Goal: Transaction & Acquisition: Purchase product/service

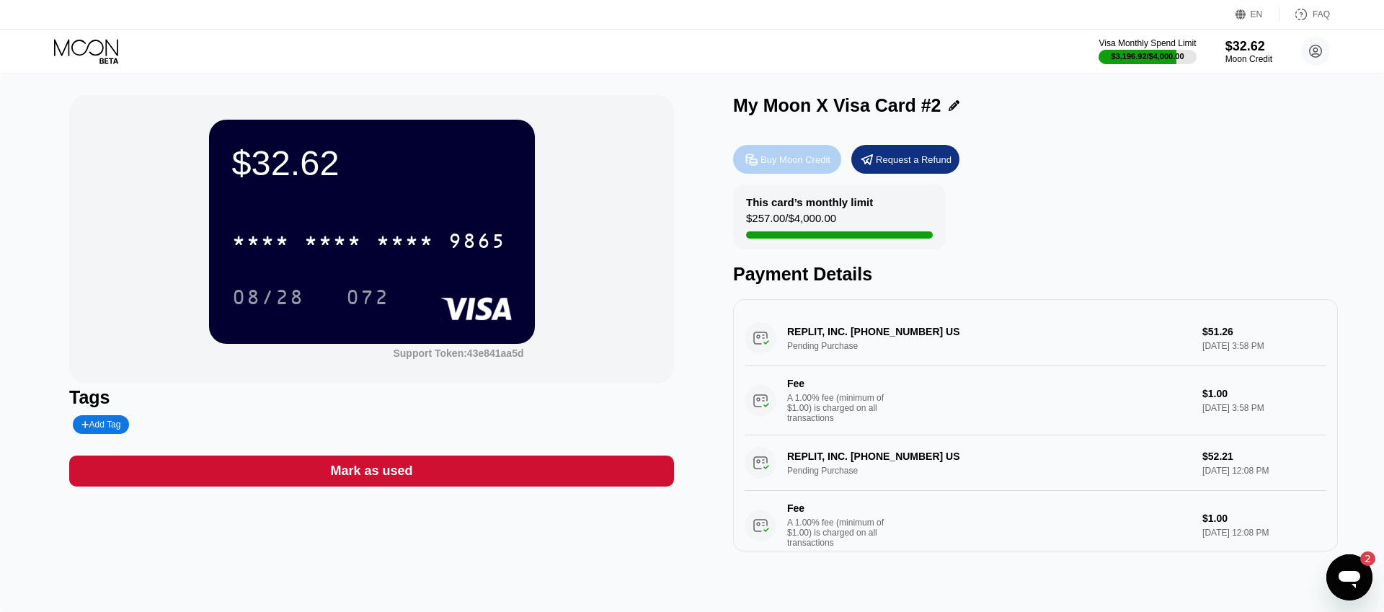
click at [805, 165] on div "Buy Moon Credit" at bounding box center [795, 159] width 70 height 12
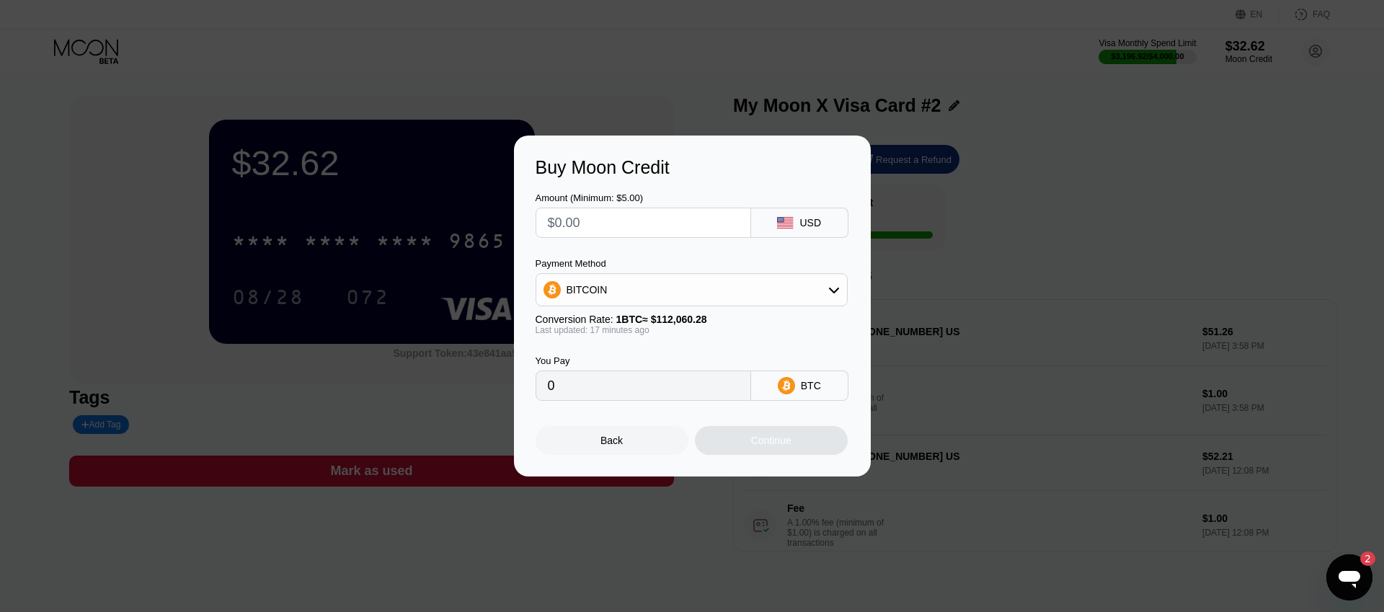
drag, startPoint x: 814, startPoint y: 69, endPoint x: 601, endPoint y: 1, distance: 224.0
click at [814, 68] on div at bounding box center [692, 306] width 1384 height 612
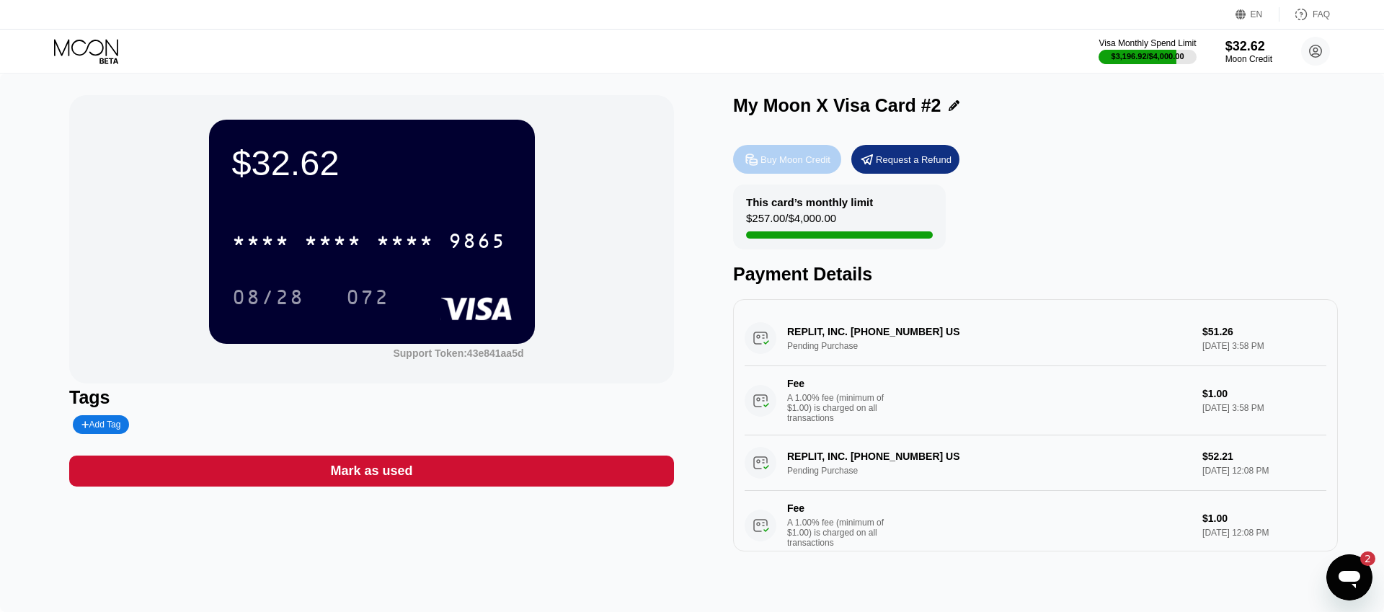
click at [803, 167] on div "Buy Moon Credit" at bounding box center [787, 159] width 108 height 29
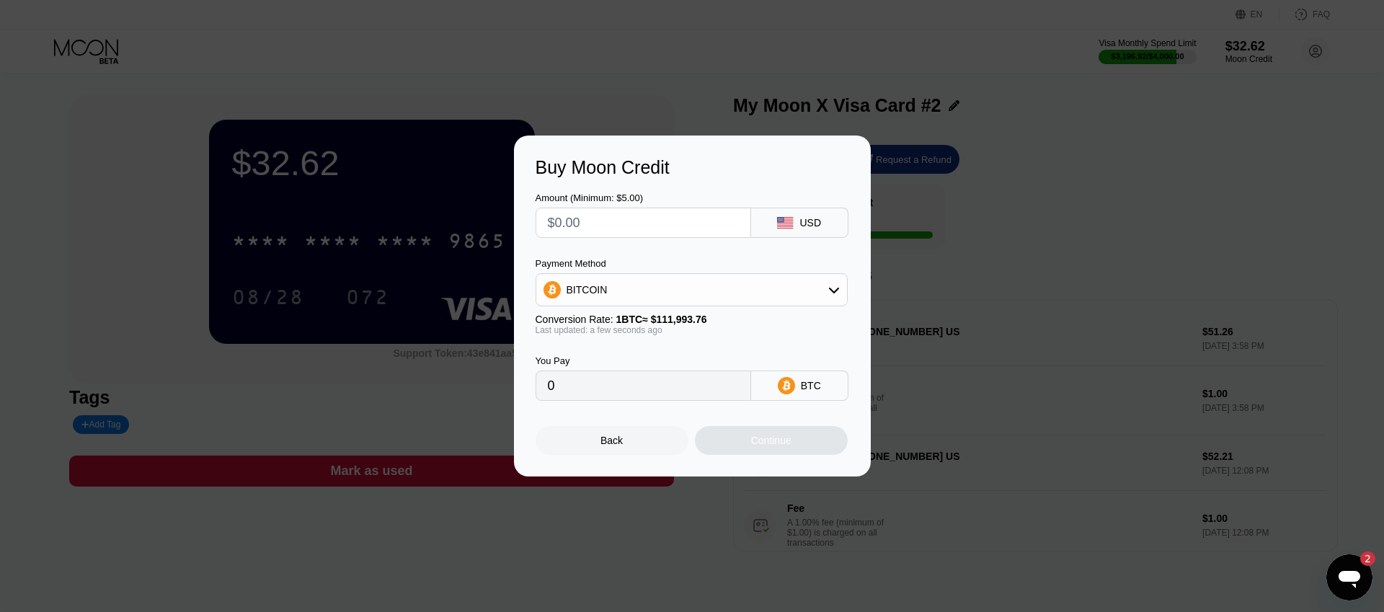
click at [674, 232] on input "text" at bounding box center [643, 222] width 191 height 29
type input "$2"
type input "0.00001786"
type input "$20"
type input "0.00017859"
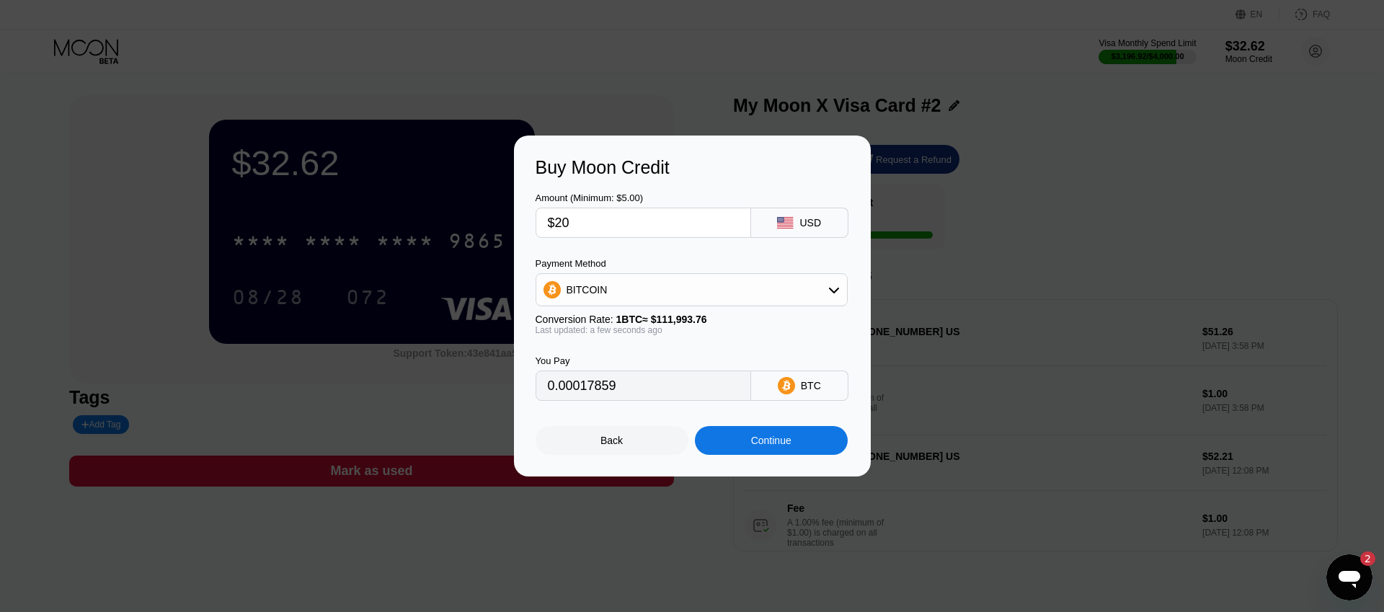
type input "$200"
type input "0.00178582"
click at [651, 227] on input "$200" at bounding box center [643, 222] width 191 height 29
click at [651, 226] on input "$200" at bounding box center [643, 222] width 191 height 29
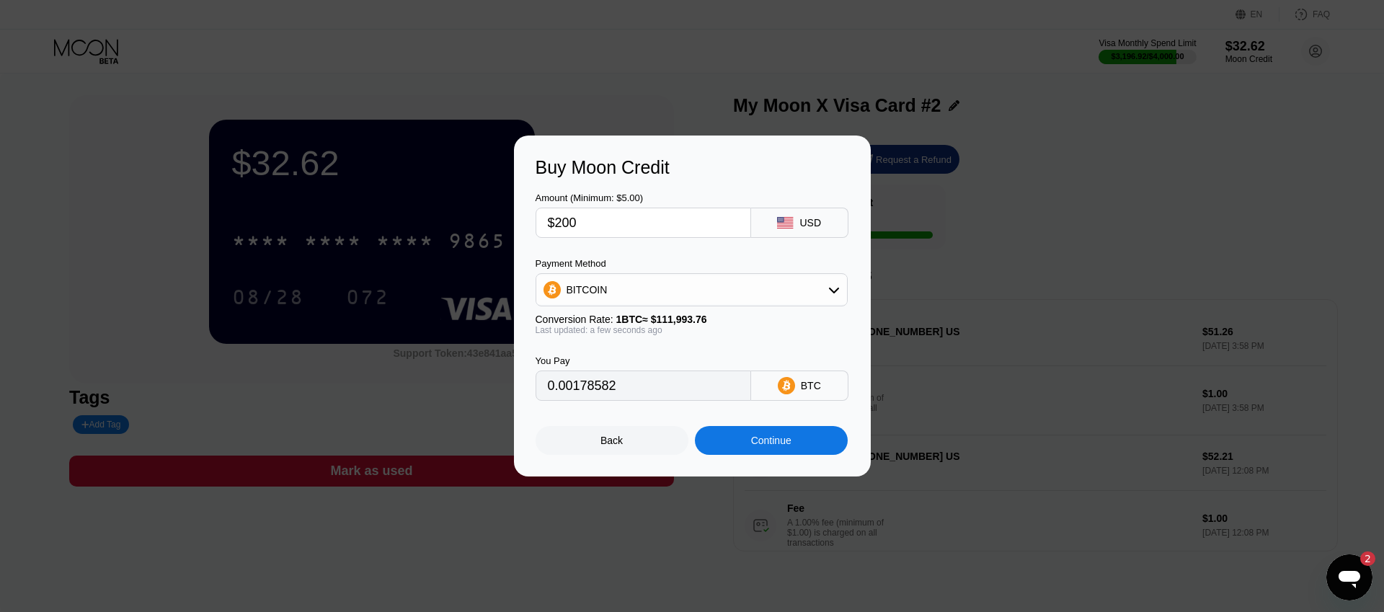
type input "$4"
type input "0.00003572"
type input "$40"
type input "0.00035717"
type input "$400"
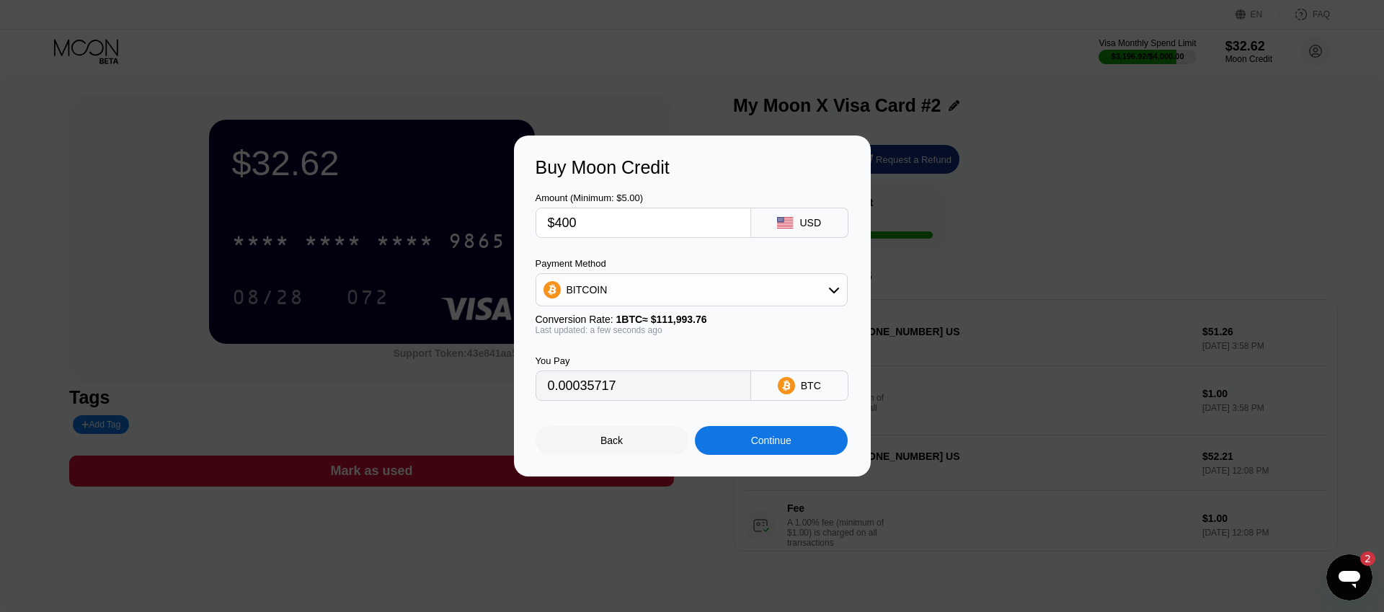
type input "0.00357163"
type input "$400"
click at [680, 292] on div "BITCOIN" at bounding box center [691, 289] width 311 height 29
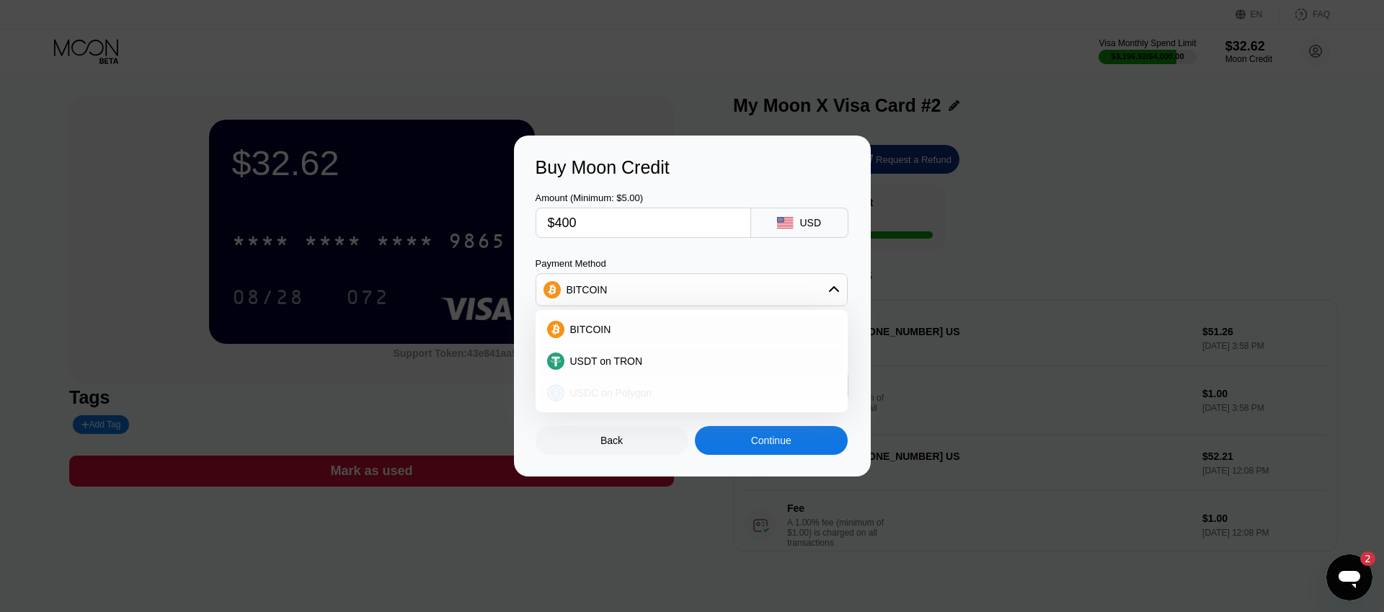
click at [614, 396] on span "USDC on Polygon" at bounding box center [611, 393] width 82 height 12
type input "400.00000000"
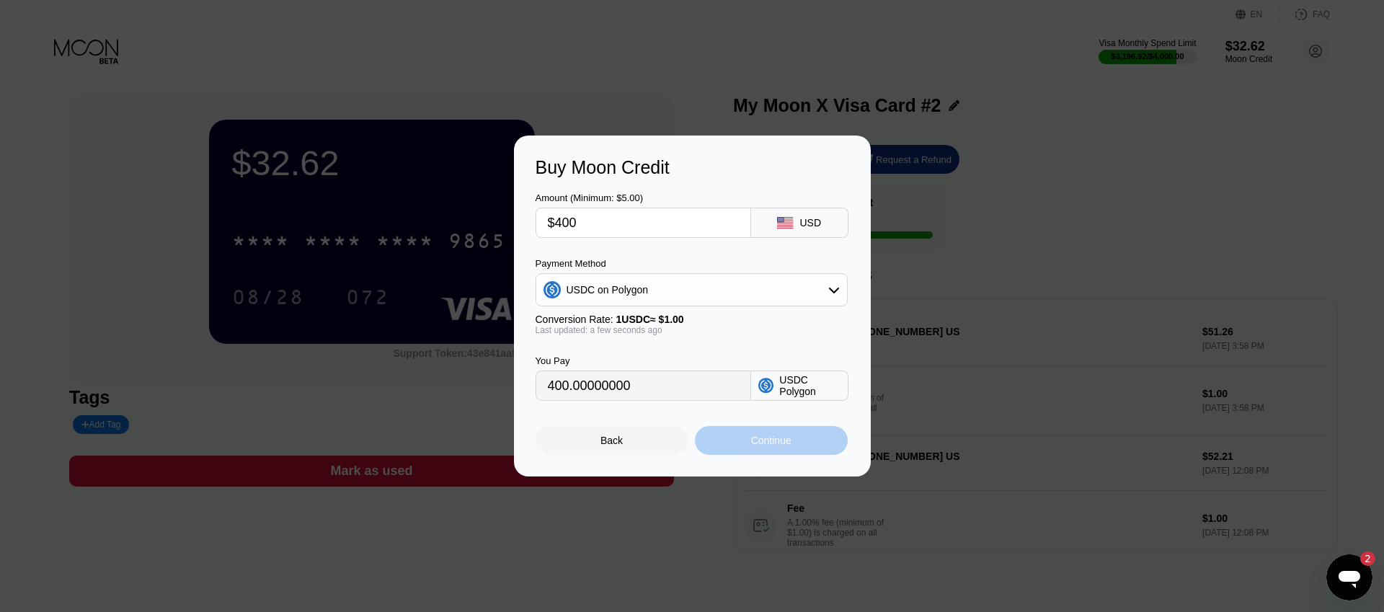
click at [780, 443] on div "Continue" at bounding box center [771, 441] width 40 height 12
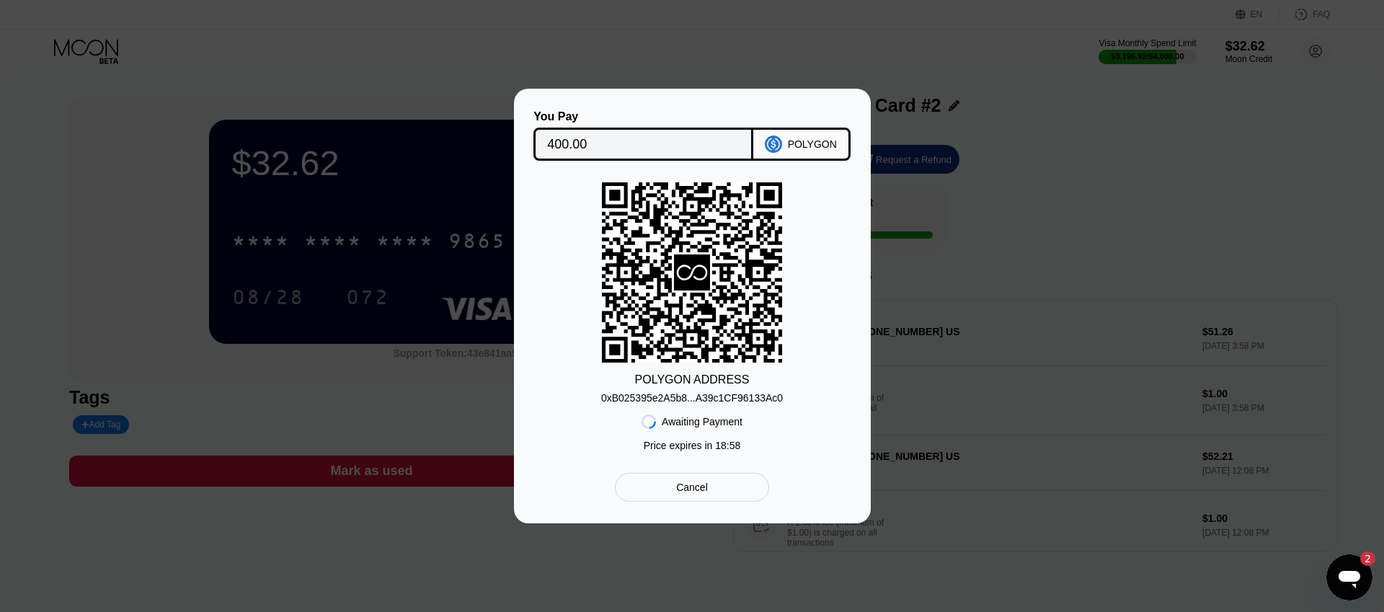
click at [687, 403] on div "0xB025395e2A5b8...A39c1CF96133Ac0" at bounding box center [692, 398] width 182 height 12
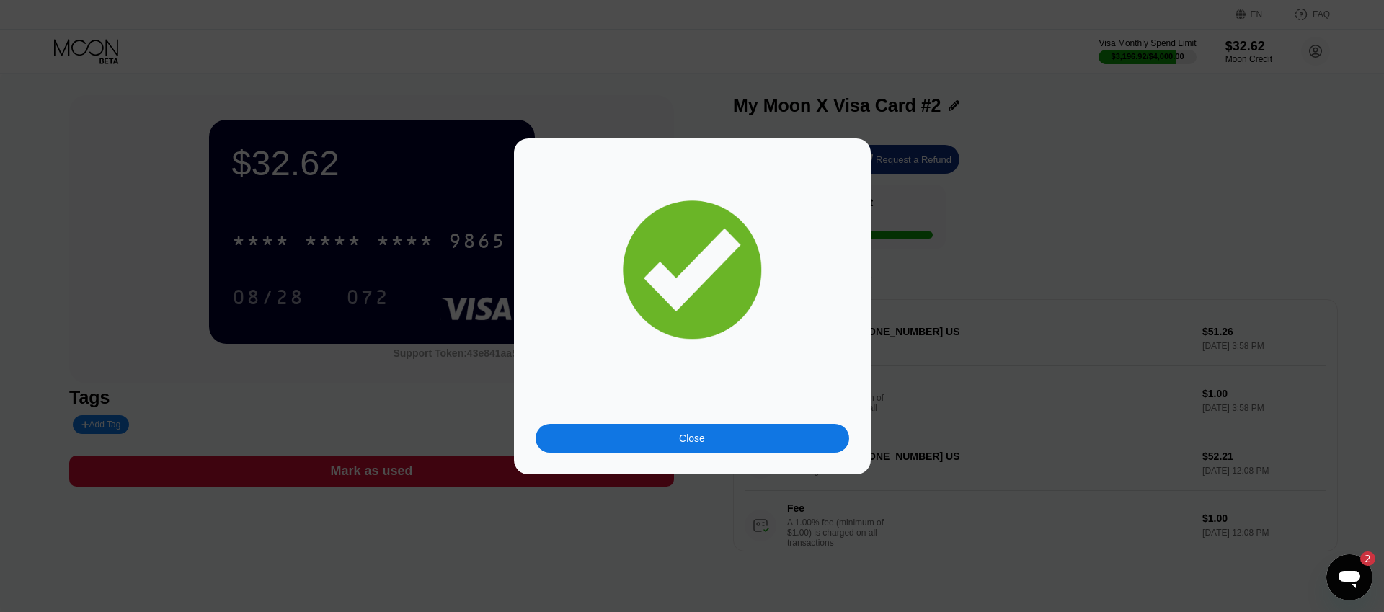
click at [729, 429] on div "Close" at bounding box center [691, 438] width 313 height 29
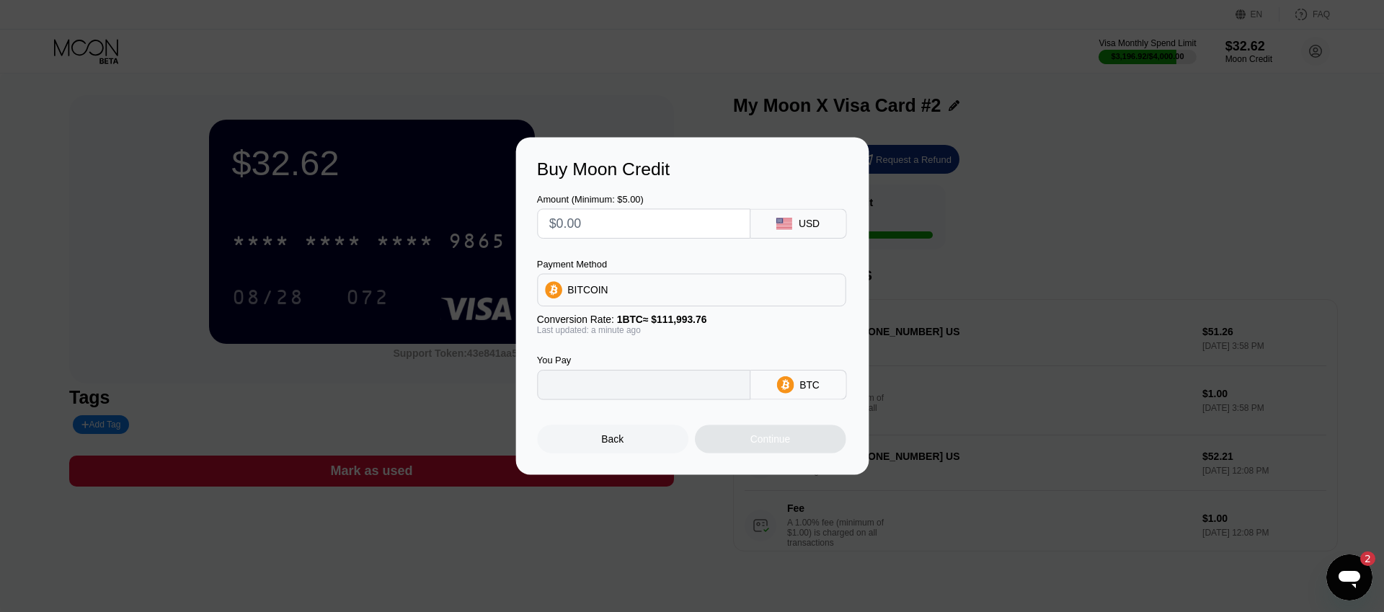
type input "0"
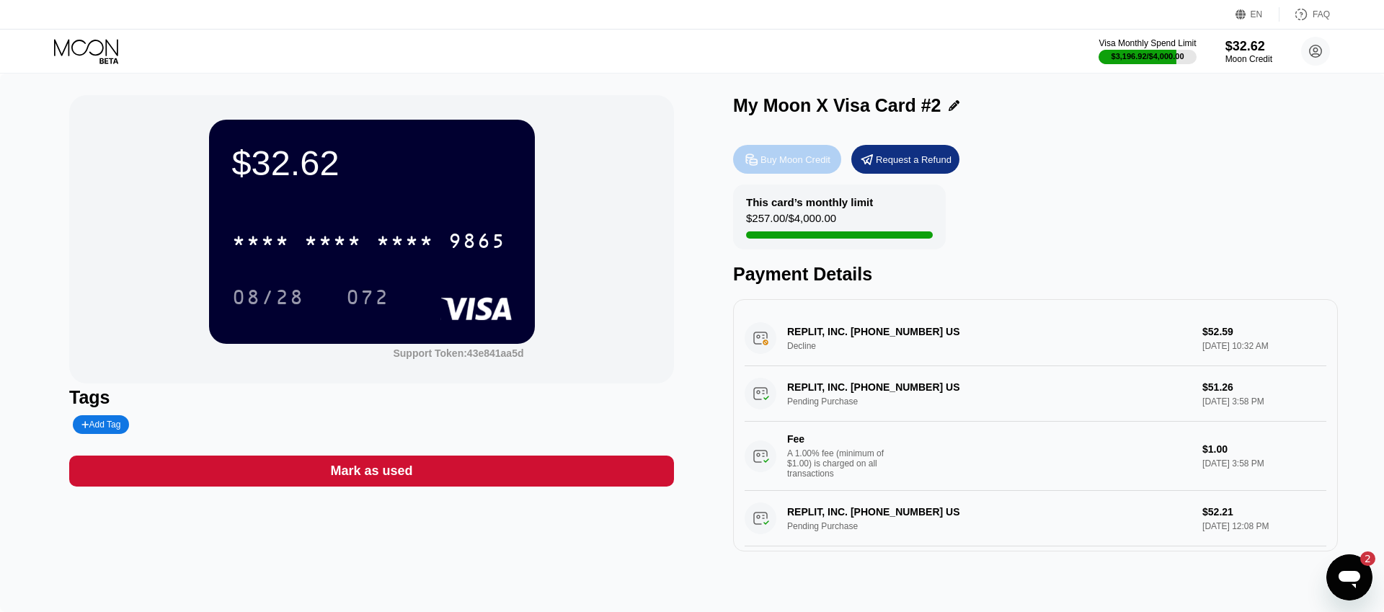
click at [824, 162] on div "Buy Moon Credit" at bounding box center [795, 159] width 70 height 12
type input "0"
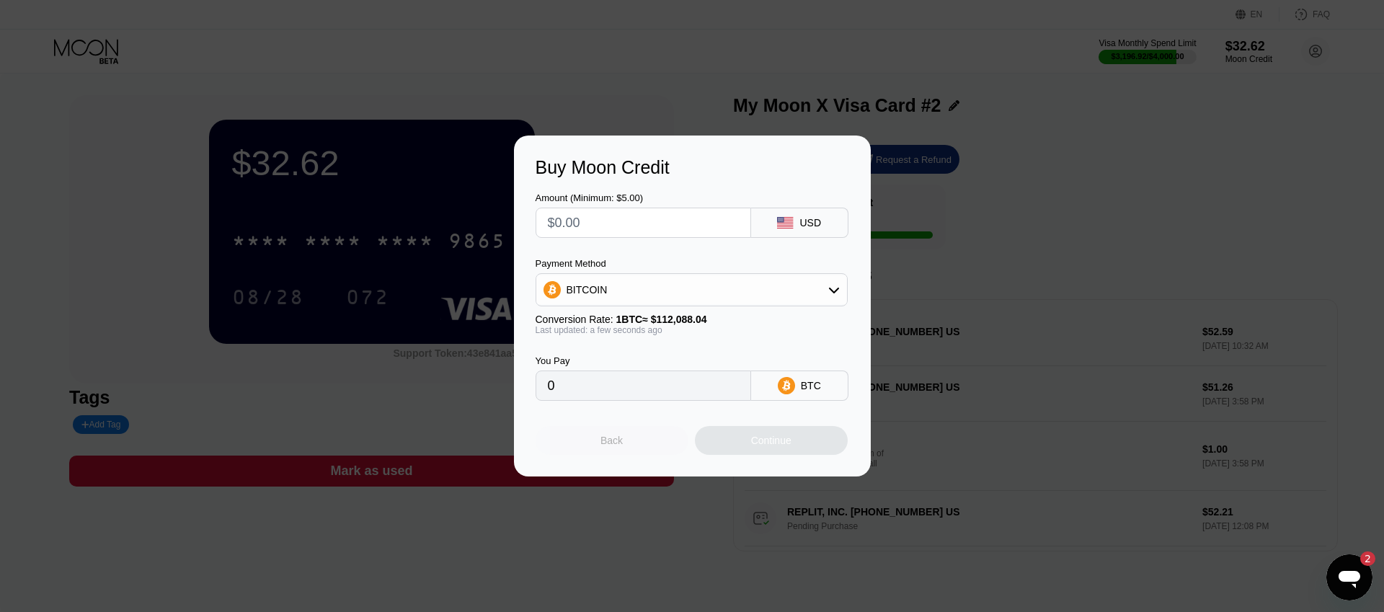
click at [624, 443] on div "Back" at bounding box center [611, 440] width 153 height 29
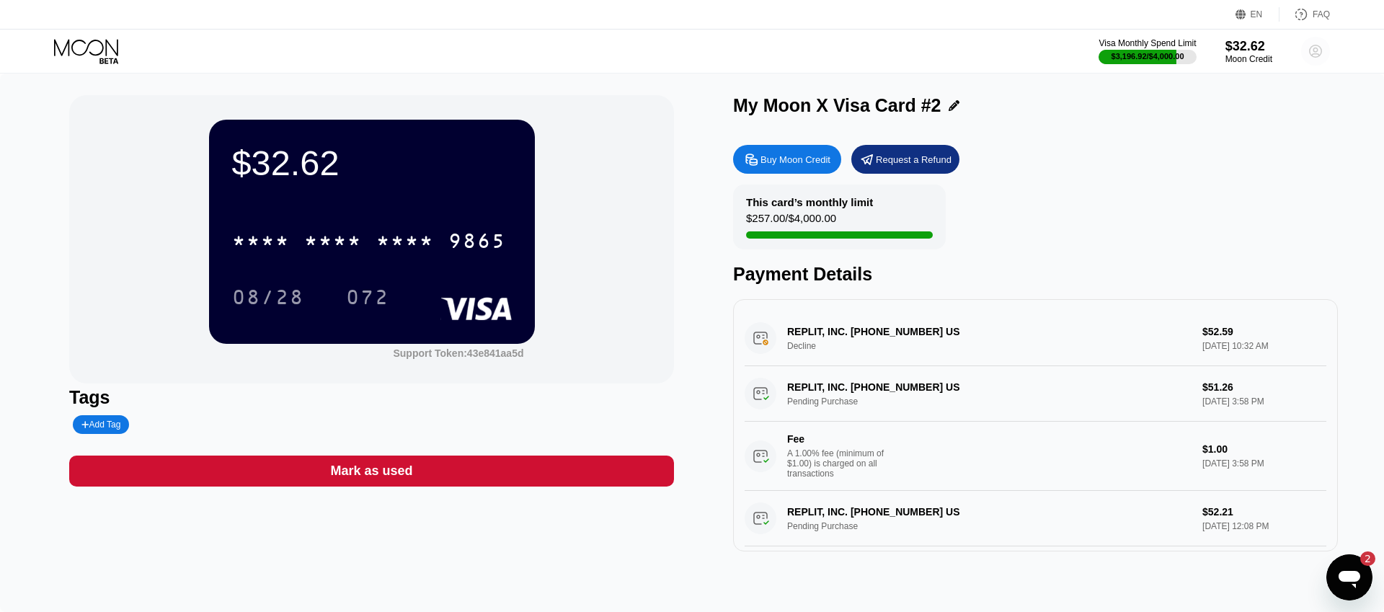
click at [1322, 45] on circle at bounding box center [1315, 51] width 29 height 29
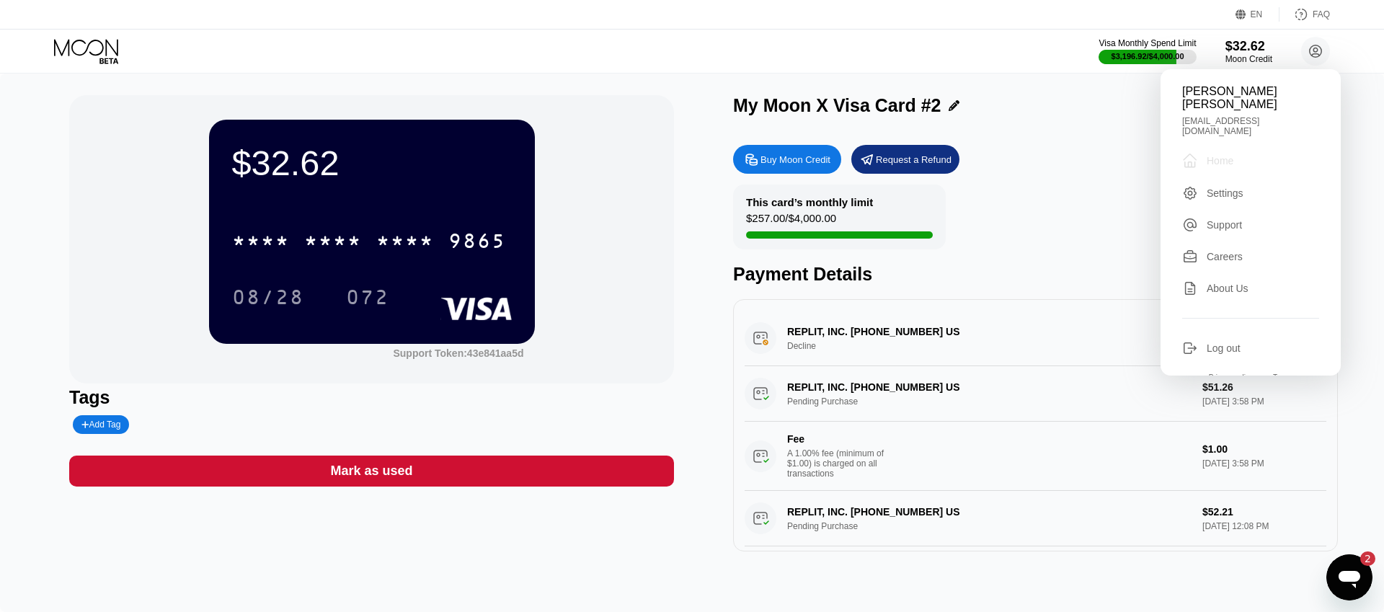
click at [1228, 155] on div "Home" at bounding box center [1219, 161] width 27 height 12
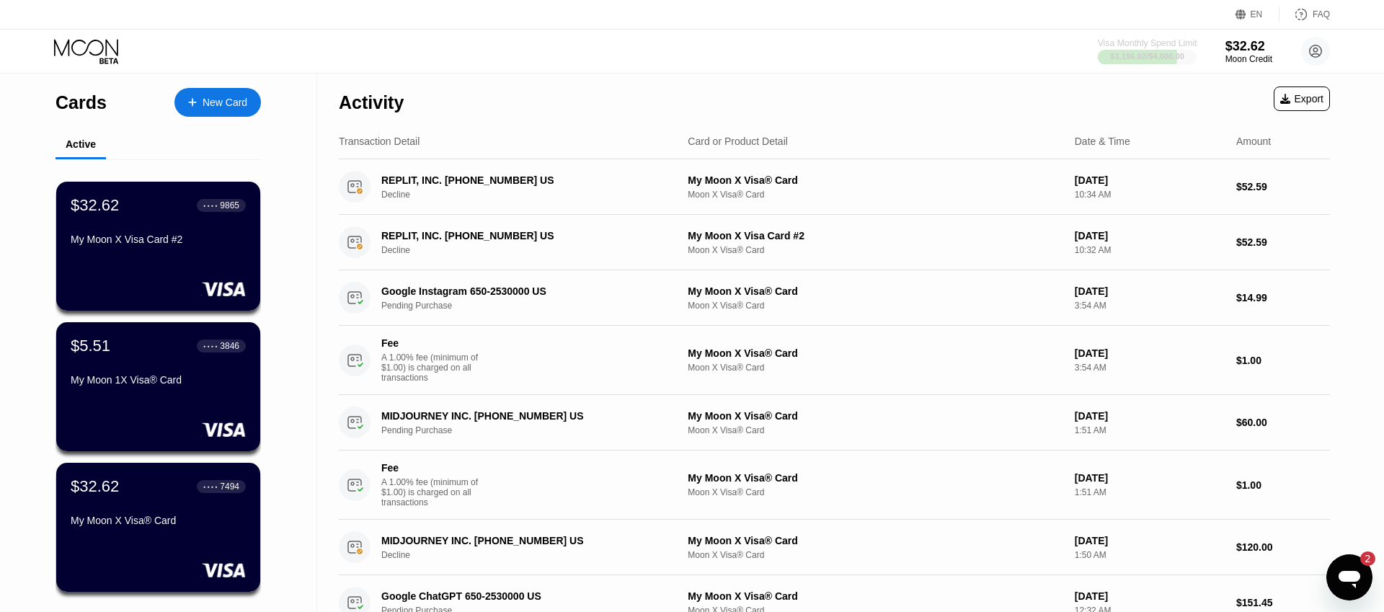
click at [1162, 52] on div "$3,196.92 / $4,000.00" at bounding box center [1147, 56] width 74 height 9
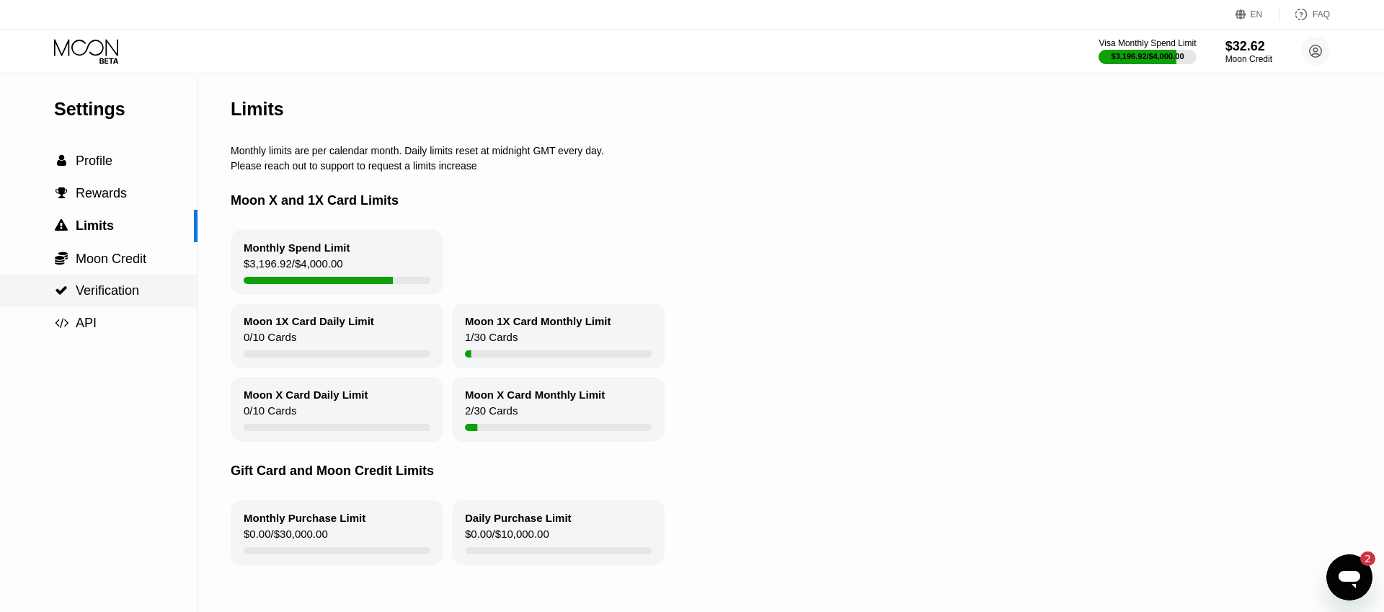
click at [122, 295] on span "Verification" at bounding box center [107, 290] width 63 height 14
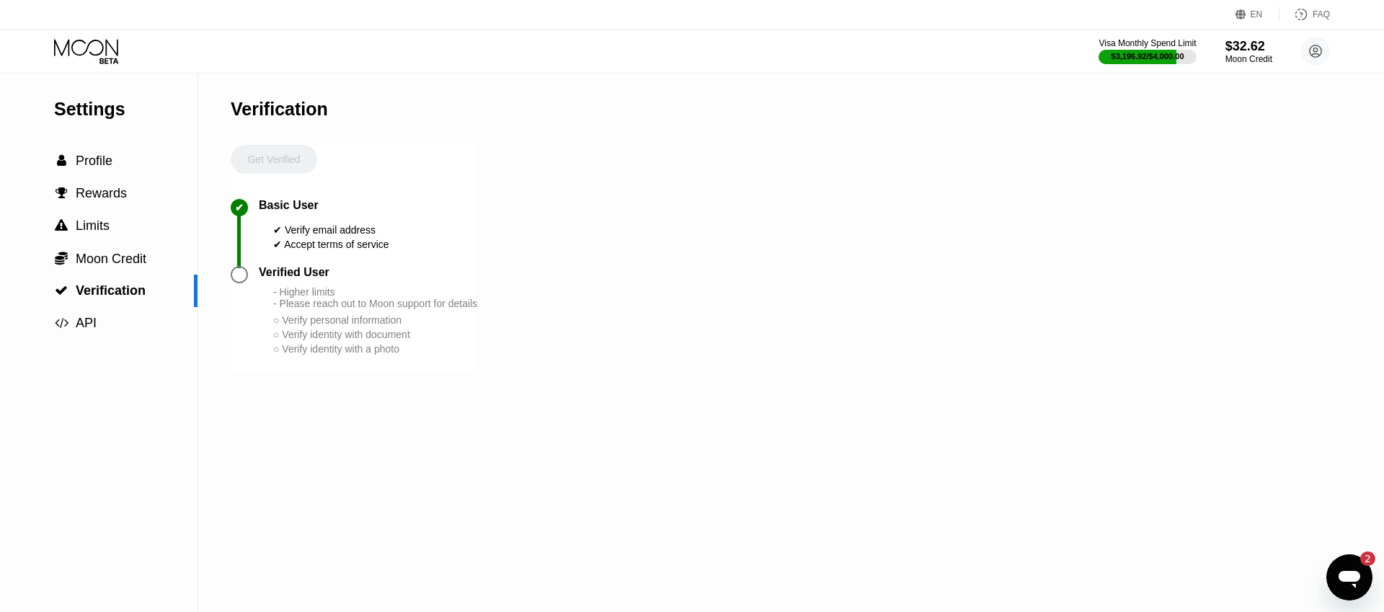
click at [239, 275] on div at bounding box center [239, 274] width 17 height 17
click at [107, 262] on span "Moon Credit" at bounding box center [111, 258] width 71 height 14
